Goal: Information Seeking & Learning: Learn about a topic

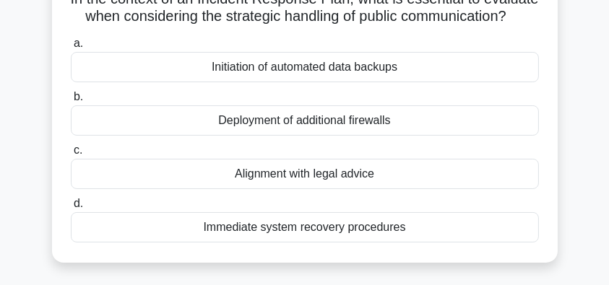
scroll to position [144, 0]
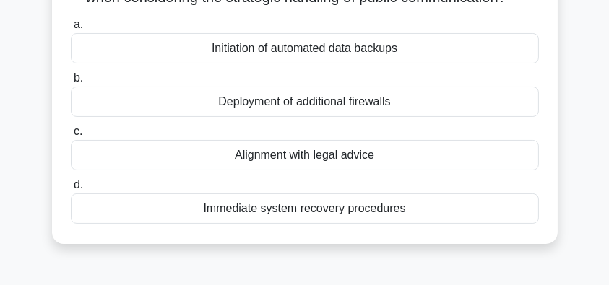
click at [349, 170] on div "Alignment with legal advice" at bounding box center [305, 155] width 468 height 30
click at [71, 137] on input "c. Alignment with legal advice" at bounding box center [71, 131] width 0 height 9
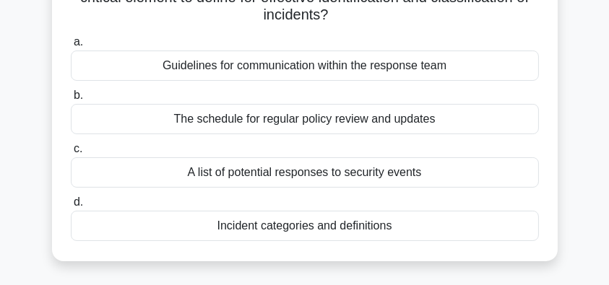
click at [396, 231] on div "Incident categories and definitions" at bounding box center [305, 226] width 468 height 30
click at [71, 207] on input "d. Incident categories and definitions" at bounding box center [71, 202] width 0 height 9
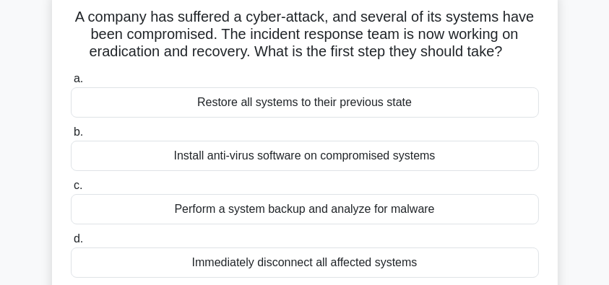
scroll to position [96, 0]
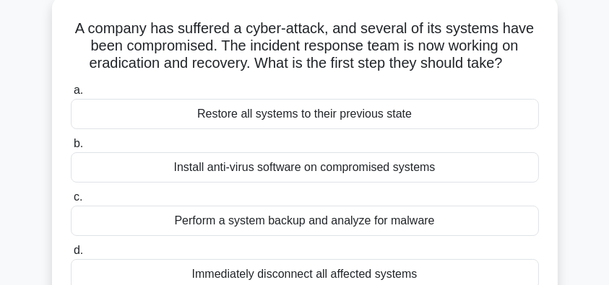
click at [436, 115] on div "Restore all systems to their previous state" at bounding box center [305, 114] width 468 height 30
click at [71, 95] on input "a. Restore all systems to their previous state" at bounding box center [71, 90] width 0 height 9
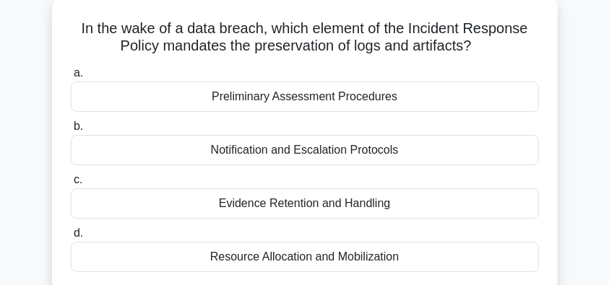
click at [436, 208] on div "Evidence Retention and Handling" at bounding box center [305, 204] width 468 height 30
click at [71, 185] on input "c. Evidence Retention and Handling" at bounding box center [71, 180] width 0 height 9
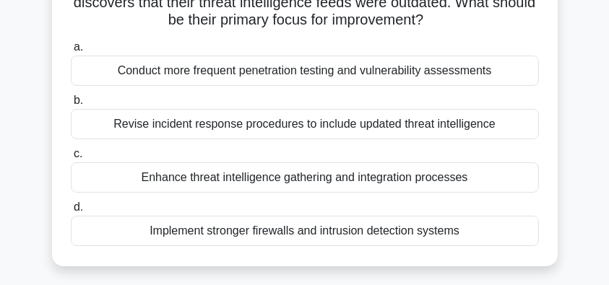
scroll to position [144, 0]
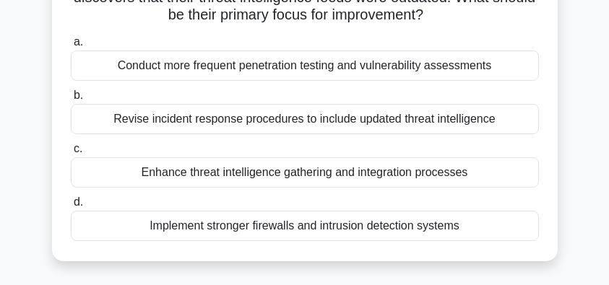
click at [410, 177] on div "Enhance threat intelligence gathering and integration processes" at bounding box center [305, 172] width 468 height 30
click at [71, 154] on input "c. Enhance threat intelligence gathering and integration processes" at bounding box center [71, 148] width 0 height 9
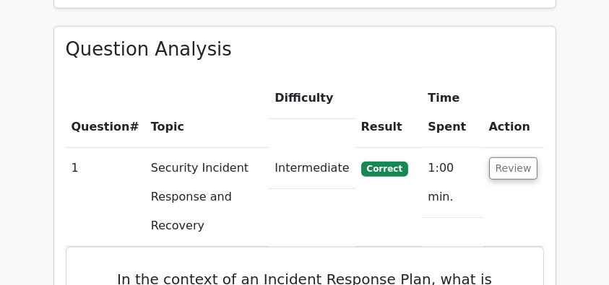
scroll to position [1107, 0]
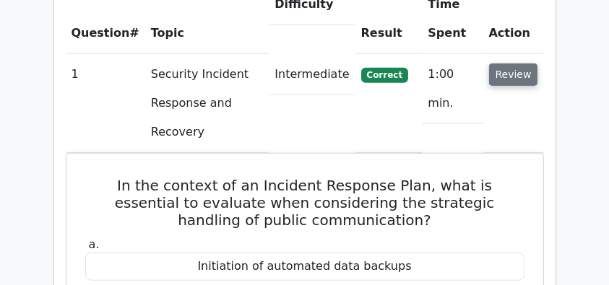
click at [506, 64] on button "Review" at bounding box center [513, 75] width 49 height 22
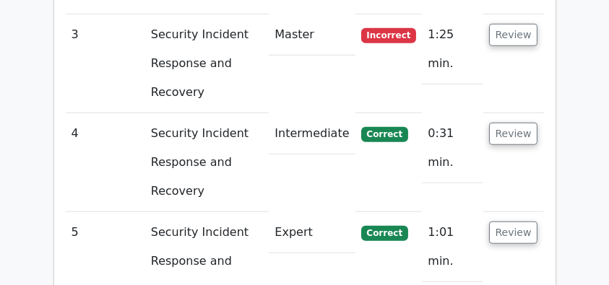
scroll to position [1348, 0]
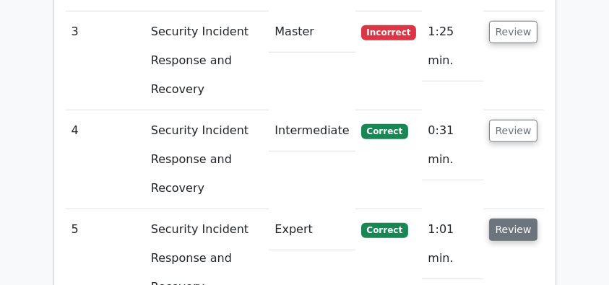
click at [523, 219] on button "Review" at bounding box center [513, 230] width 49 height 22
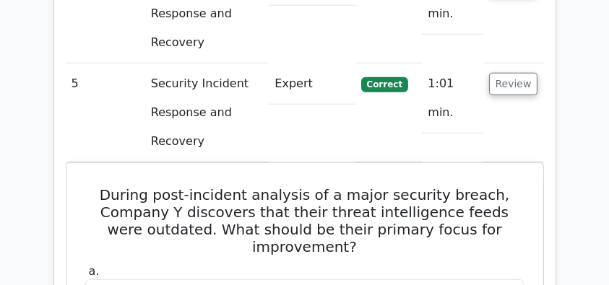
scroll to position [1492, 0]
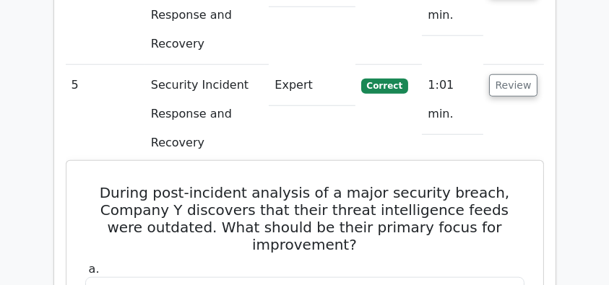
drag, startPoint x: 104, startPoint y: 9, endPoint x: 492, endPoint y: 207, distance: 435.4
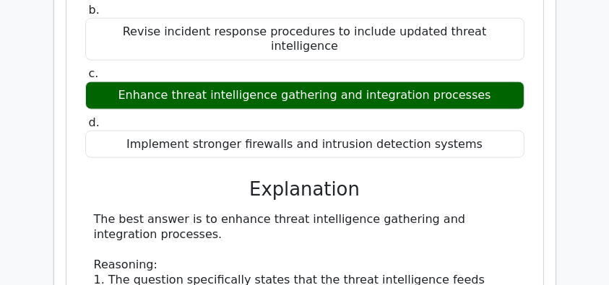
scroll to position [1830, 0]
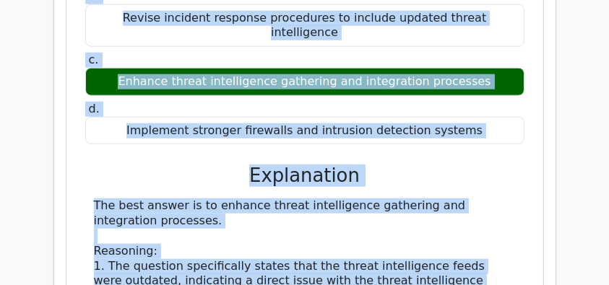
copy div "During post-incident analysis of a major security breach, Company Y discovers t…"
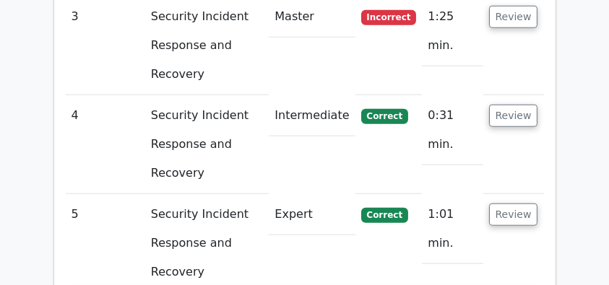
scroll to position [1348, 0]
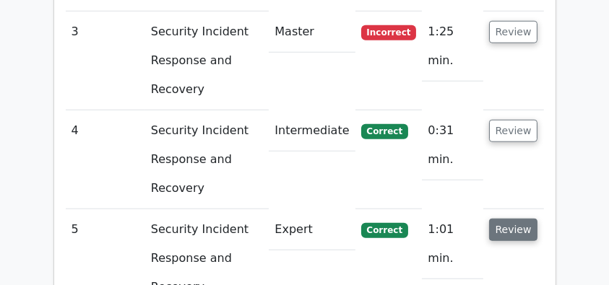
click at [502, 219] on button "Review" at bounding box center [513, 230] width 49 height 22
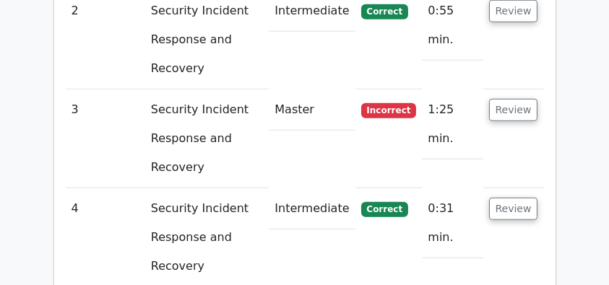
scroll to position [1252, 0]
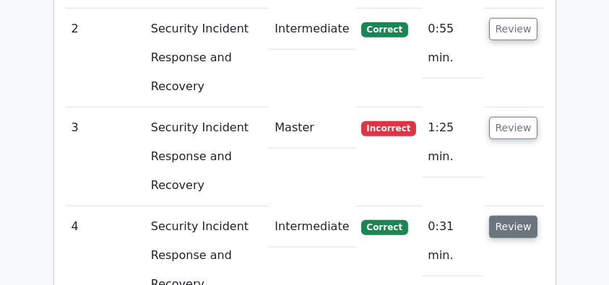
click at [519, 216] on button "Review" at bounding box center [513, 227] width 49 height 22
click at [508, 216] on button "Review" at bounding box center [513, 227] width 49 height 22
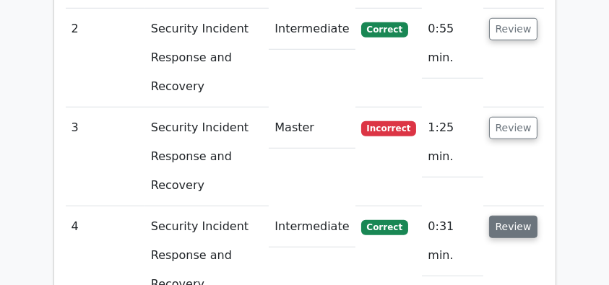
click at [513, 216] on button "Review" at bounding box center [513, 227] width 49 height 22
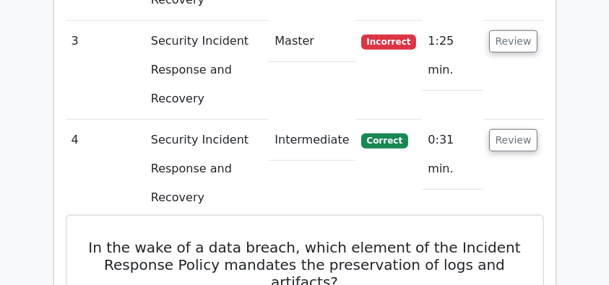
scroll to position [1348, 0]
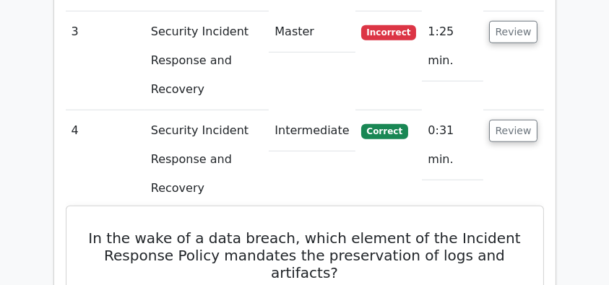
drag, startPoint x: 93, startPoint y: 87, endPoint x: 422, endPoint y: 281, distance: 381.4
copy div "In the wake of a data breach, which element of the Incident Response Policy man…"
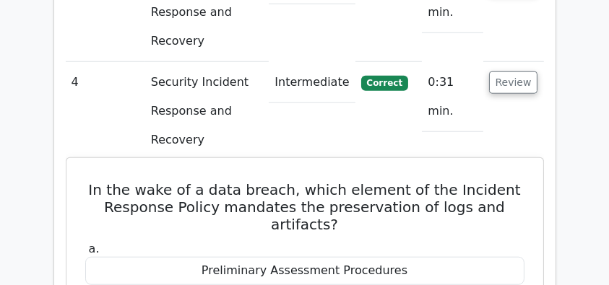
scroll to position [1445, 0]
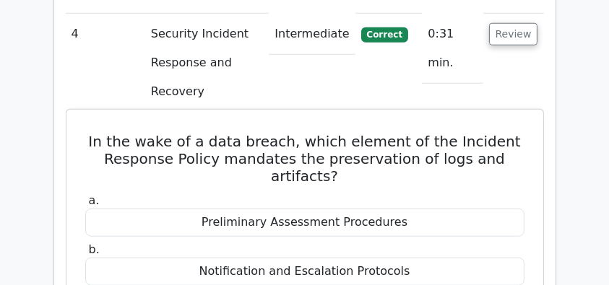
copy div "In the wake of a data breach, which element of the Incident Response Policy man…"
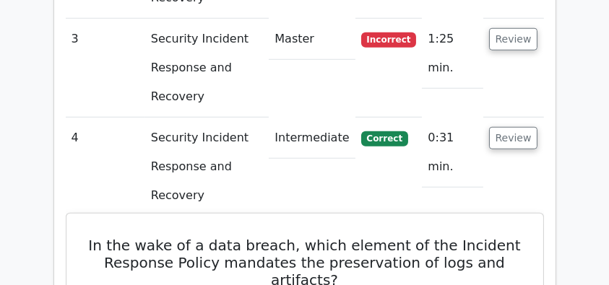
scroll to position [1252, 0]
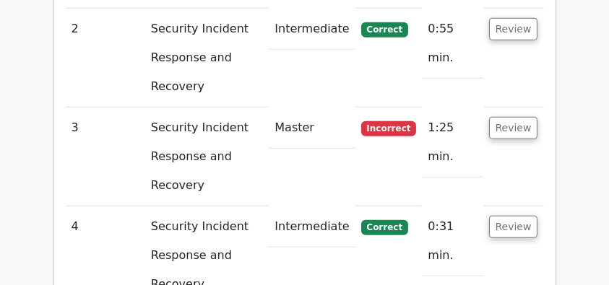
click at [488, 207] on td "Review" at bounding box center [513, 256] width 61 height 99
click at [521, 216] on button "Review" at bounding box center [513, 227] width 49 height 22
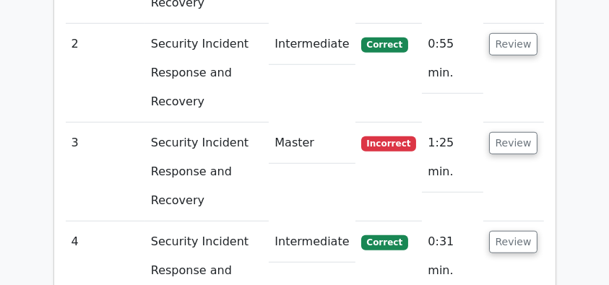
scroll to position [1107, 0]
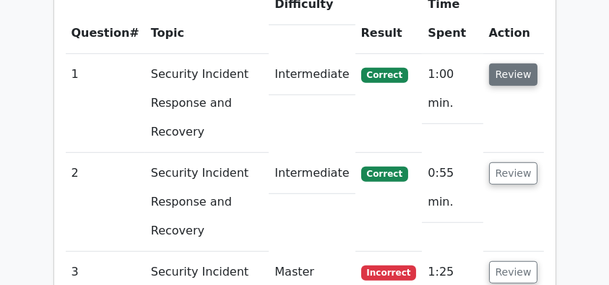
click at [513, 64] on button "Review" at bounding box center [513, 75] width 49 height 22
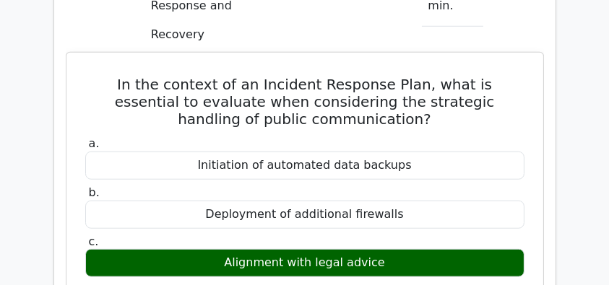
scroll to position [1203, 0]
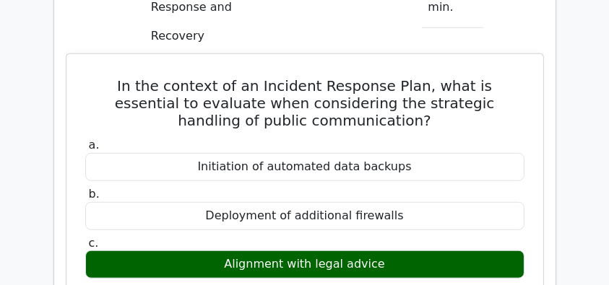
drag, startPoint x: 80, startPoint y: 17, endPoint x: 416, endPoint y: 203, distance: 383.8
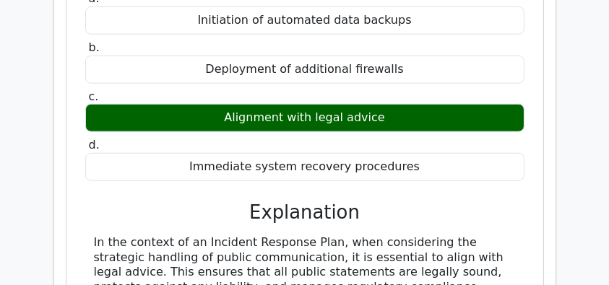
scroll to position [1445, 0]
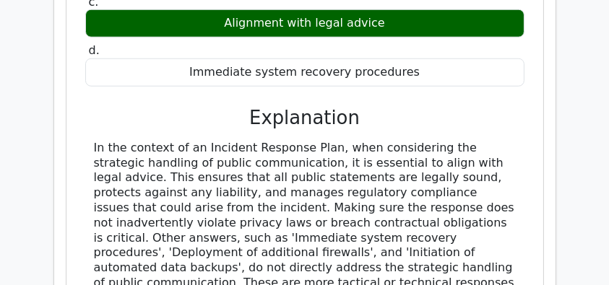
copy div "In the context of an Incident Response Plan, what is essential to evaluate when…"
click at [263, 261] on div "In the context of an Incident Response Plan, when considering the strategic han…" at bounding box center [305, 246] width 422 height 210
copy div "In the context of an Incident Response Plan, what is essential to evaluate when…"
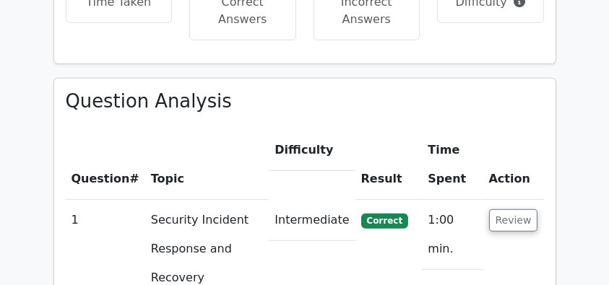
scroll to position [1059, 0]
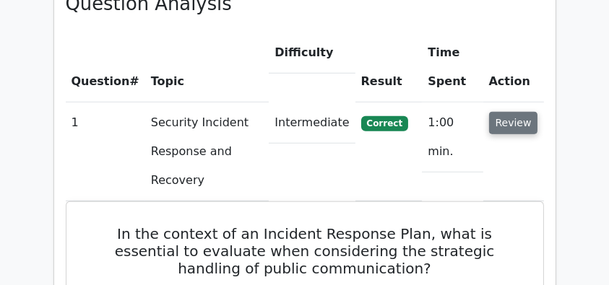
click at [524, 112] on button "Review" at bounding box center [513, 123] width 49 height 22
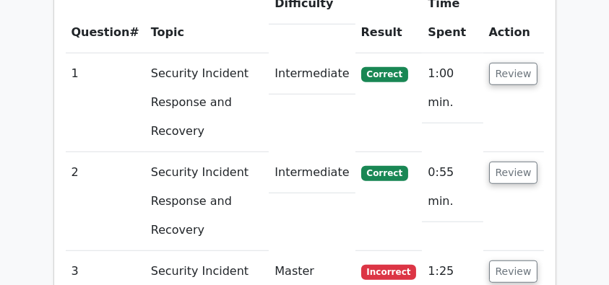
scroll to position [1156, 0]
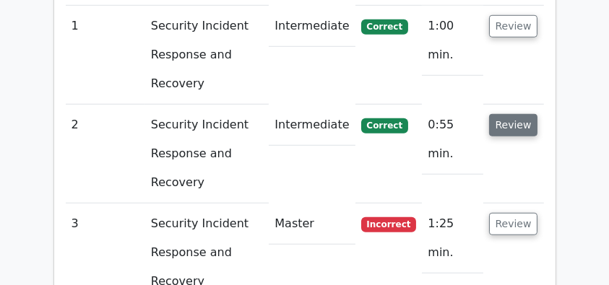
click at [508, 114] on button "Review" at bounding box center [513, 125] width 49 height 22
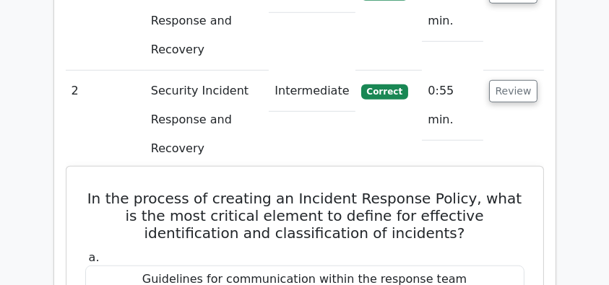
scroll to position [1107, 0]
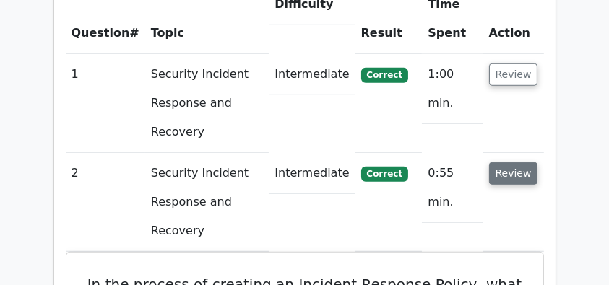
click at [520, 163] on button "Review" at bounding box center [513, 174] width 49 height 22
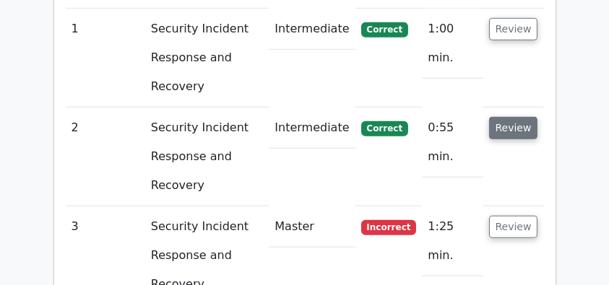
scroll to position [1203, 0]
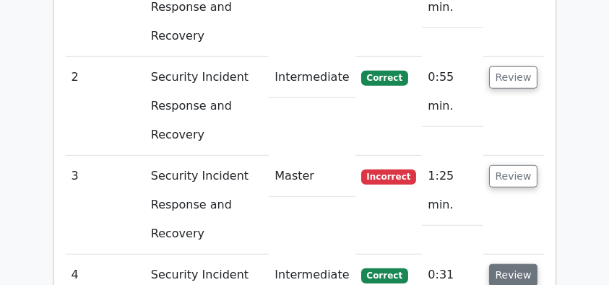
click at [519, 264] on button "Review" at bounding box center [513, 275] width 49 height 22
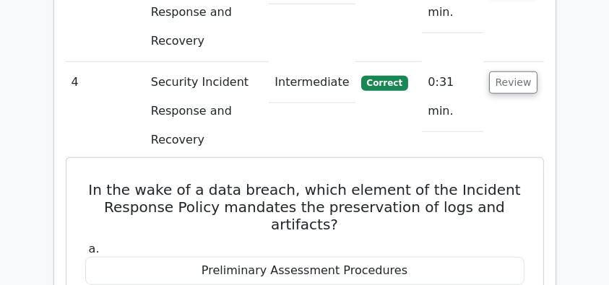
scroll to position [1252, 0]
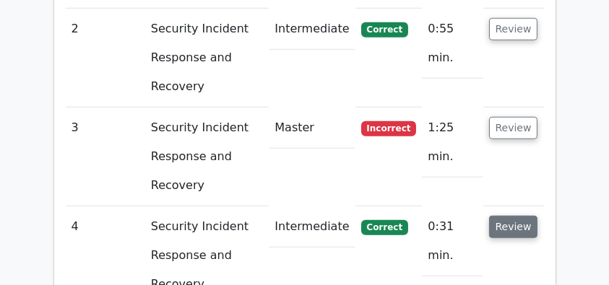
click at [519, 216] on button "Review" at bounding box center [513, 227] width 49 height 22
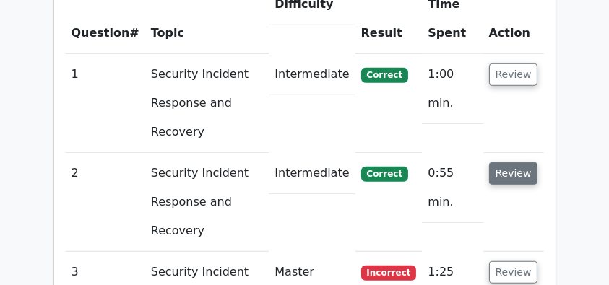
click at [514, 163] on button "Review" at bounding box center [513, 174] width 49 height 22
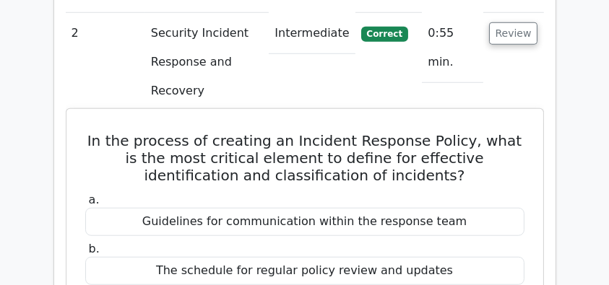
scroll to position [1252, 0]
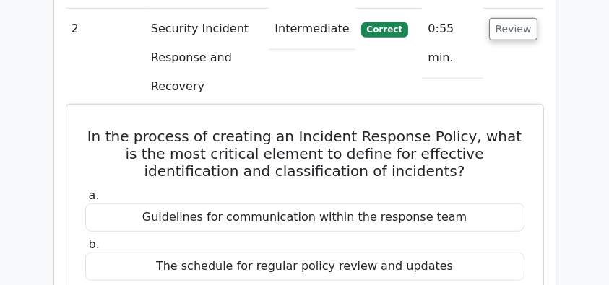
drag, startPoint x: 79, startPoint y: 37, endPoint x: 416, endPoint y: 274, distance: 412.2
copy div "In the process of creating an Incident Response Policy, what is the most critic…"
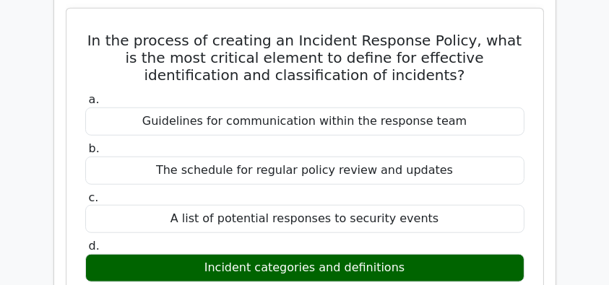
scroll to position [1156, 0]
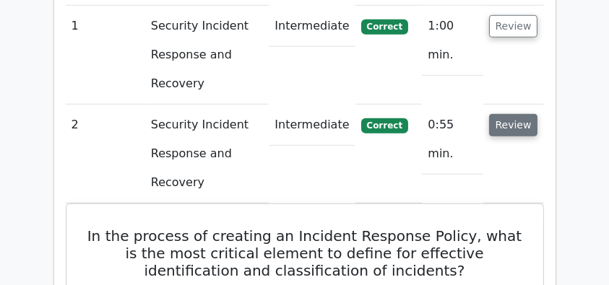
click at [501, 114] on button "Review" at bounding box center [513, 125] width 49 height 22
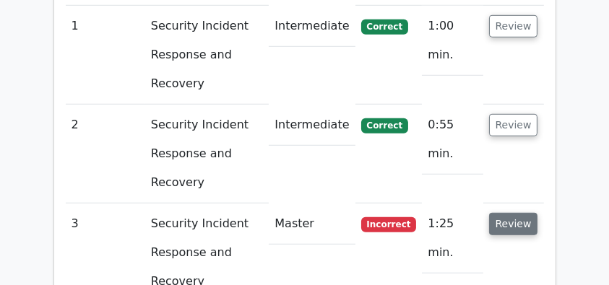
click at [524, 213] on button "Review" at bounding box center [513, 224] width 49 height 22
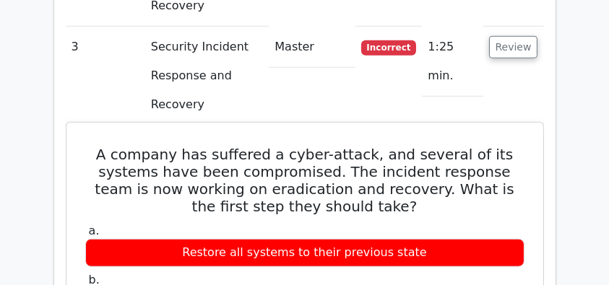
scroll to position [1348, 0]
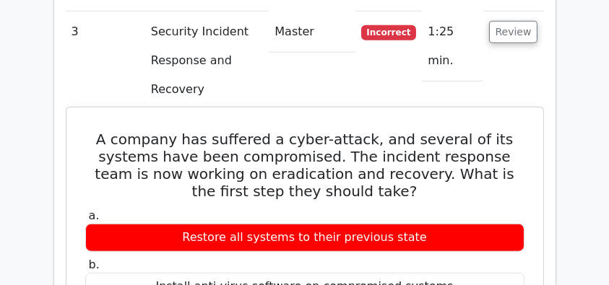
drag, startPoint x: 102, startPoint y: 22, endPoint x: 439, endPoint y: 256, distance: 410.5
copy div "A company has suffered a cyber-attack, and several of its systems have been com…"
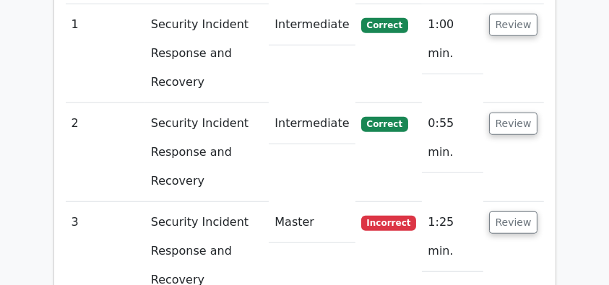
scroll to position [1156, 0]
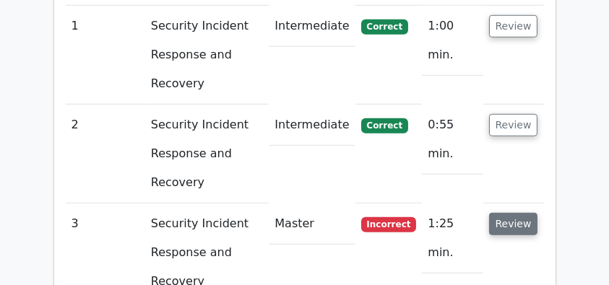
click at [503, 213] on button "Review" at bounding box center [513, 224] width 49 height 22
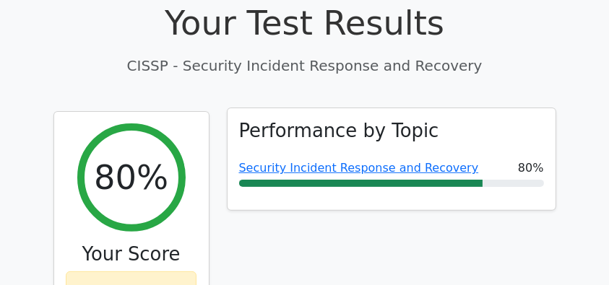
scroll to position [385, 0]
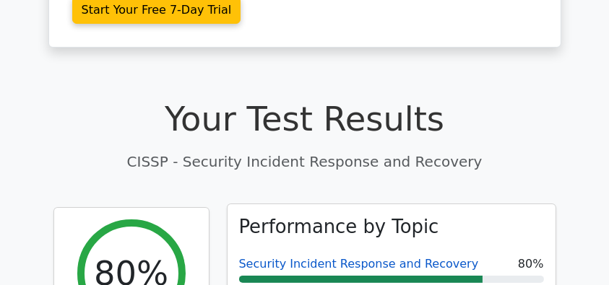
click at [313, 257] on link "Security Incident Response and Recovery" at bounding box center [359, 264] width 240 height 14
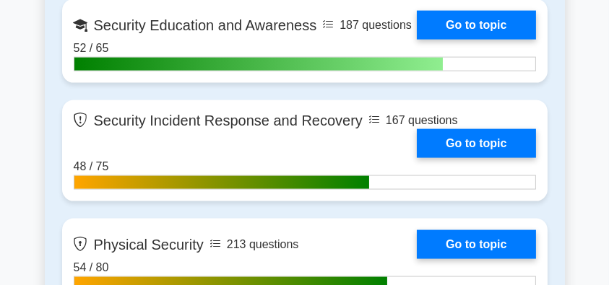
scroll to position [2213, 0]
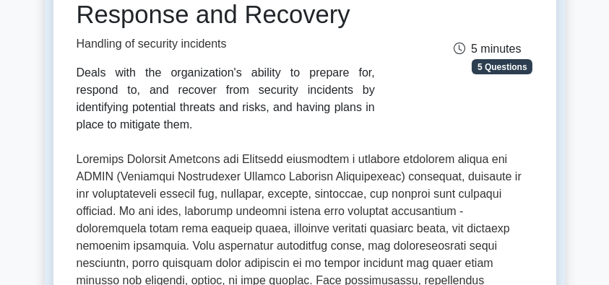
scroll to position [241, 0]
